Goal: Task Accomplishment & Management: Manage account settings

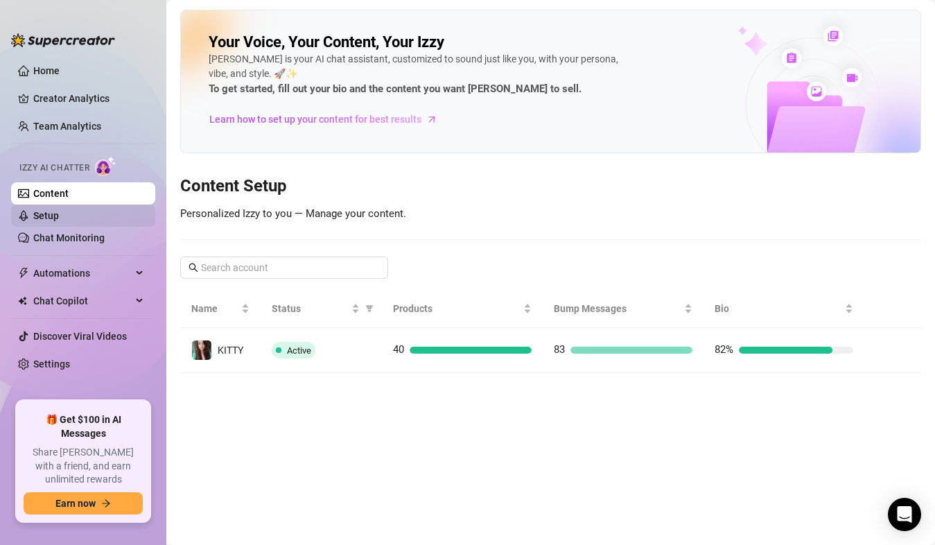
click at [59, 215] on link "Setup" at bounding box center [46, 215] width 26 height 11
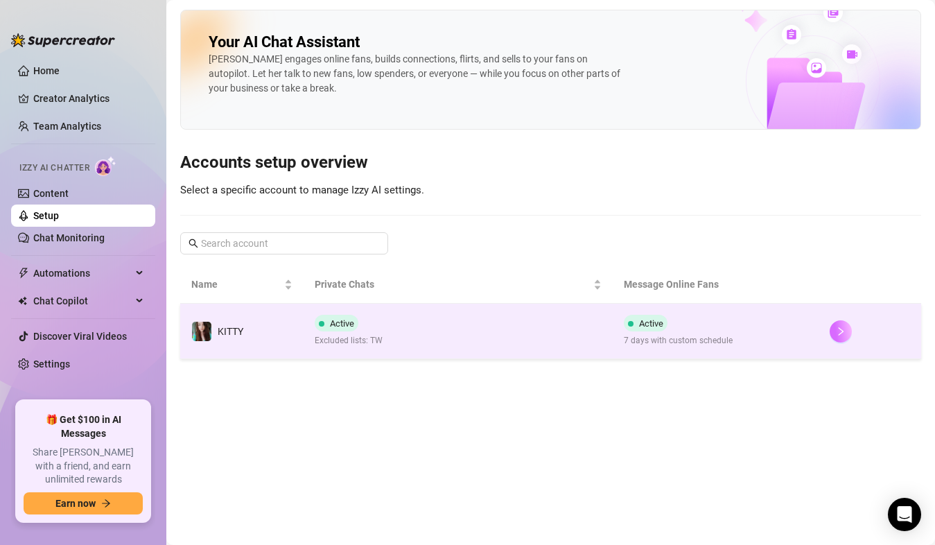
click at [837, 327] on icon "right" at bounding box center [841, 331] width 10 height 10
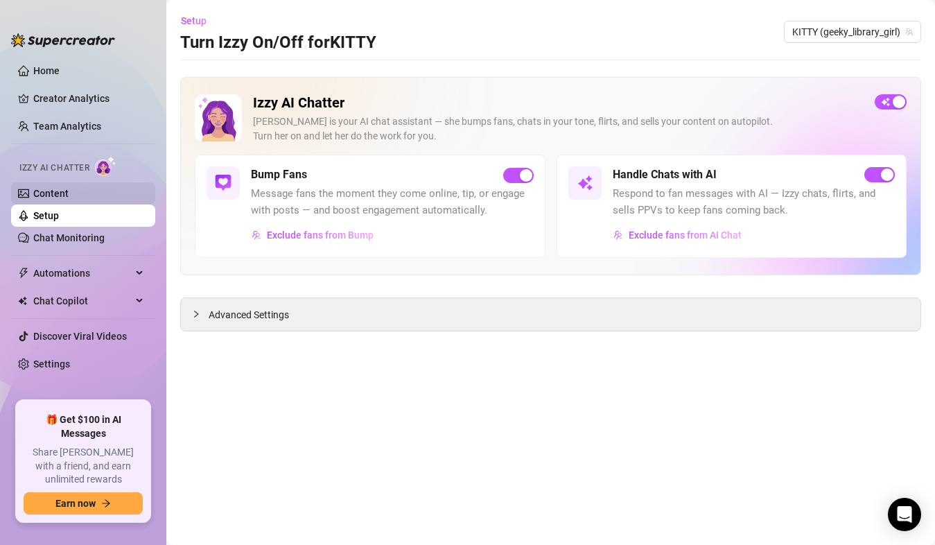
click at [69, 198] on link "Content" at bounding box center [50, 193] width 35 height 11
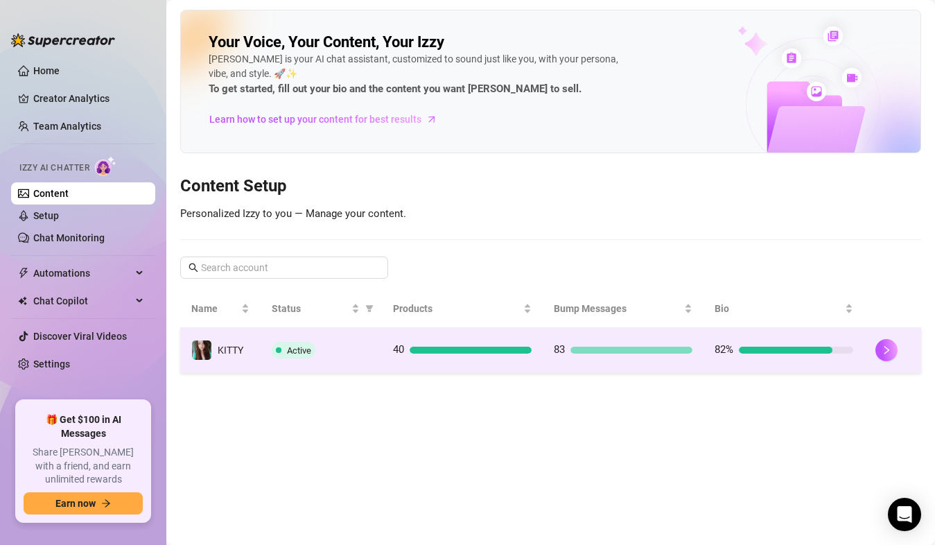
click at [859, 365] on td "82%" at bounding box center [784, 350] width 161 height 45
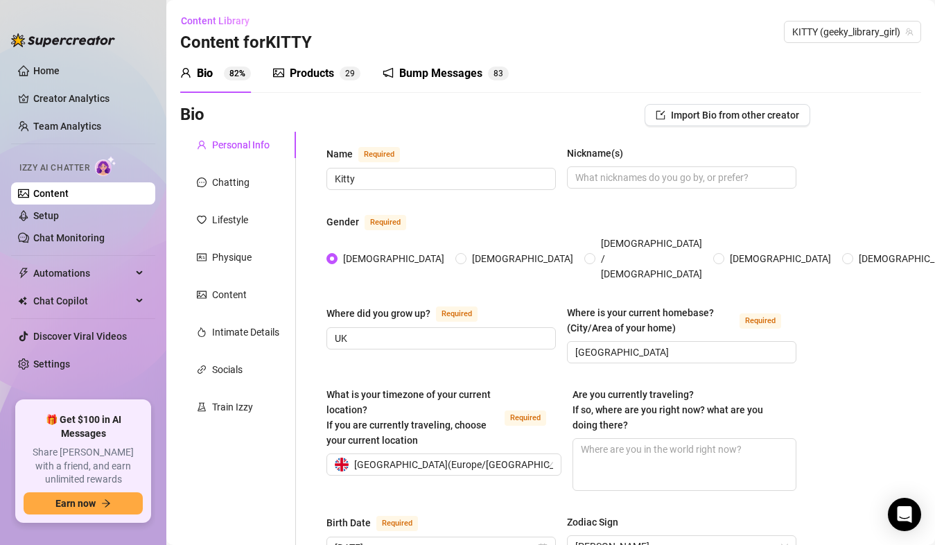
click at [453, 71] on div "Bump Messages" at bounding box center [440, 73] width 83 height 17
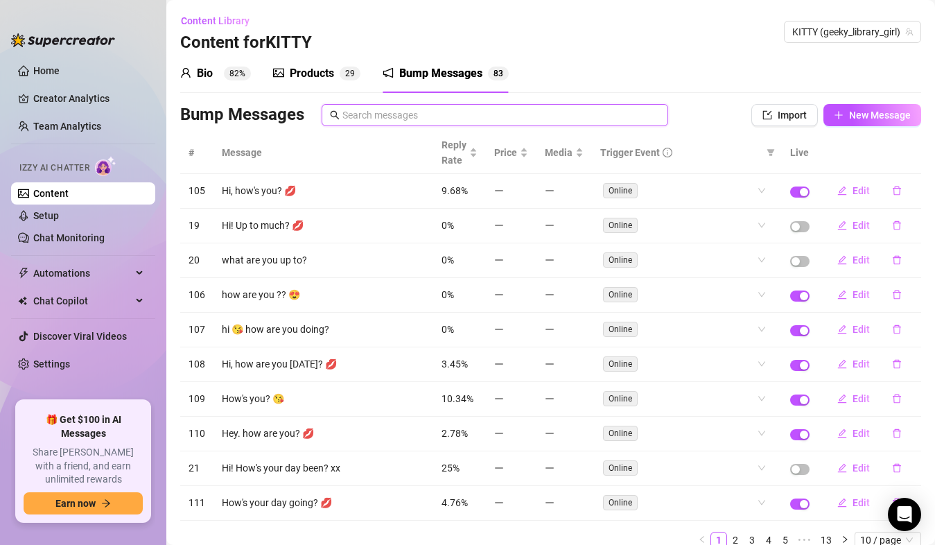
click at [485, 116] on input "text" at bounding box center [500, 114] width 317 height 15
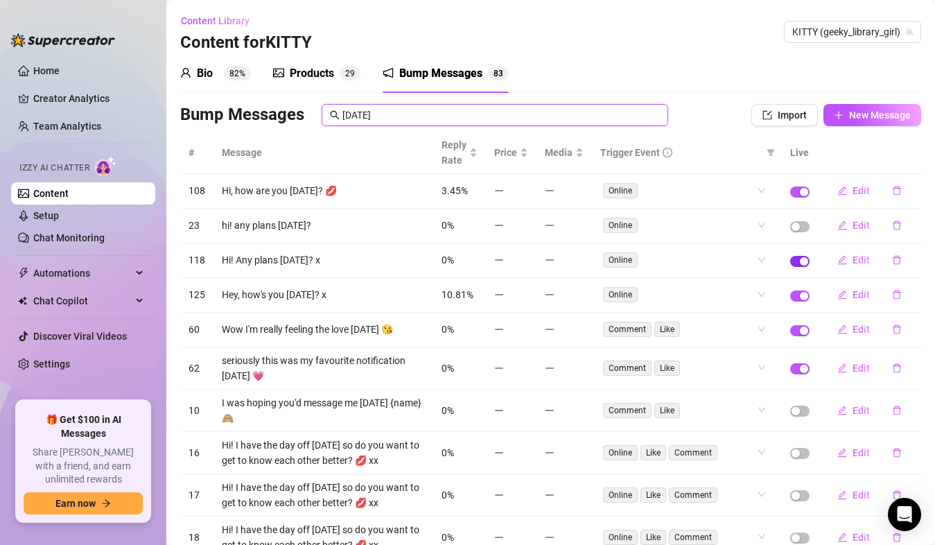
type input "[DATE]"
click at [790, 261] on span "button" at bounding box center [799, 261] width 19 height 11
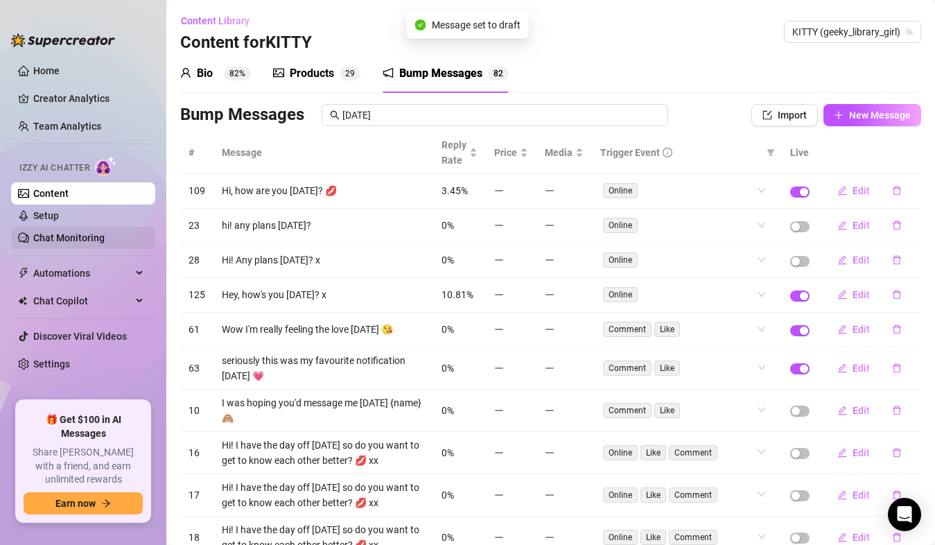
click at [69, 238] on link "Chat Monitoring" at bounding box center [68, 237] width 71 height 11
